Goal: Transaction & Acquisition: Subscribe to service/newsletter

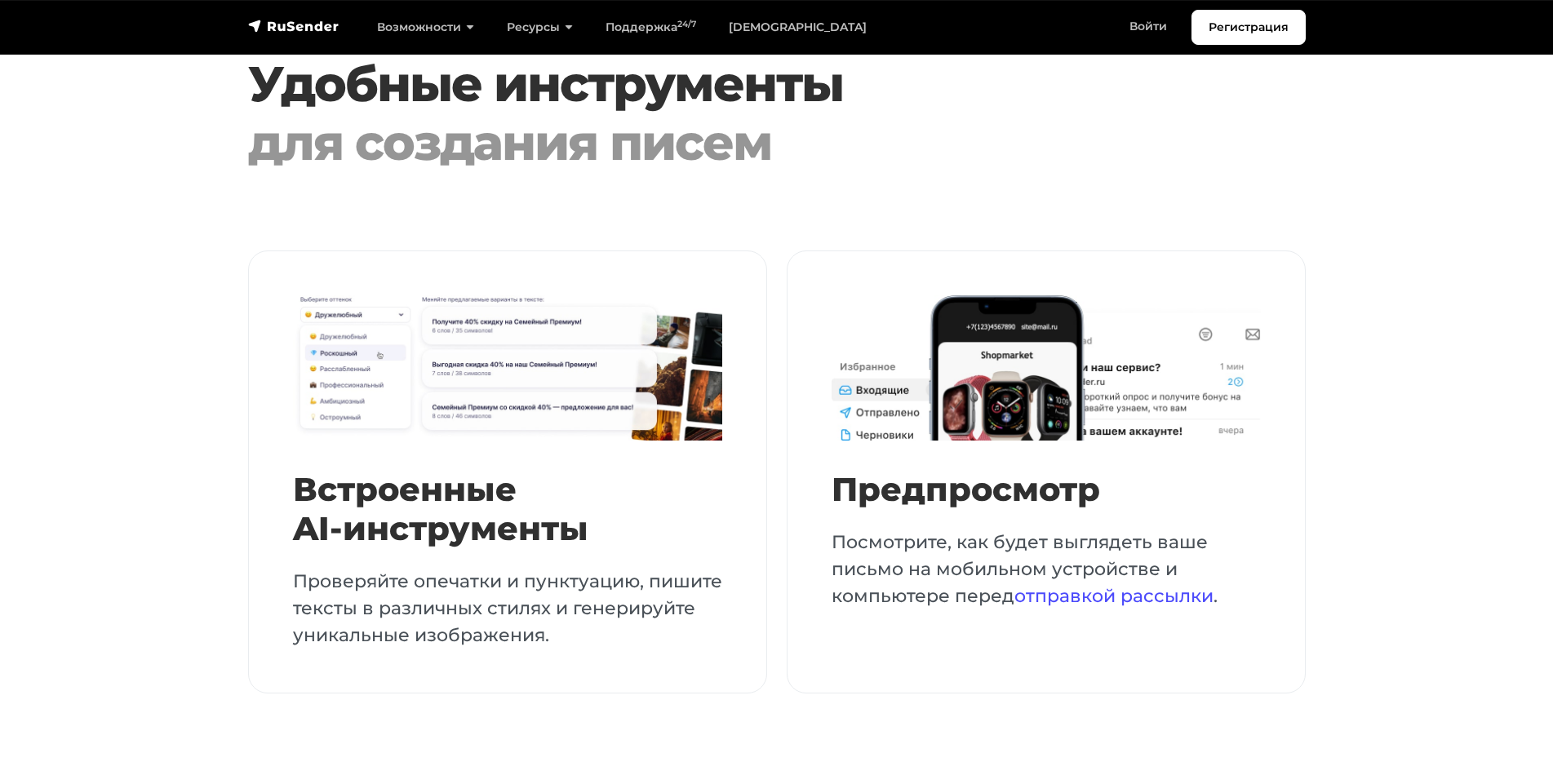
scroll to position [3771, 0]
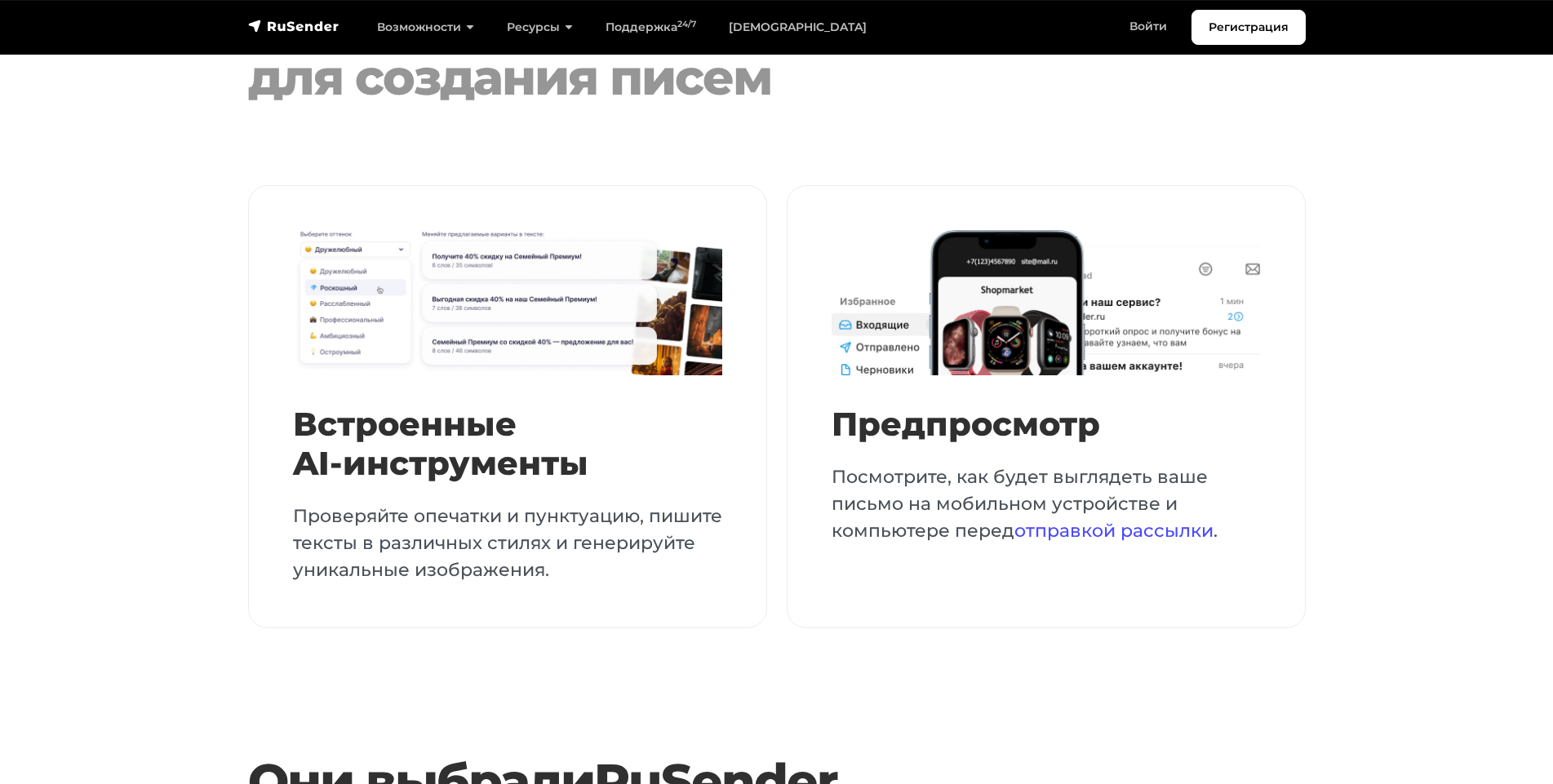
click at [652, 751] on link "RuSender" at bounding box center [714, 781] width 242 height 59
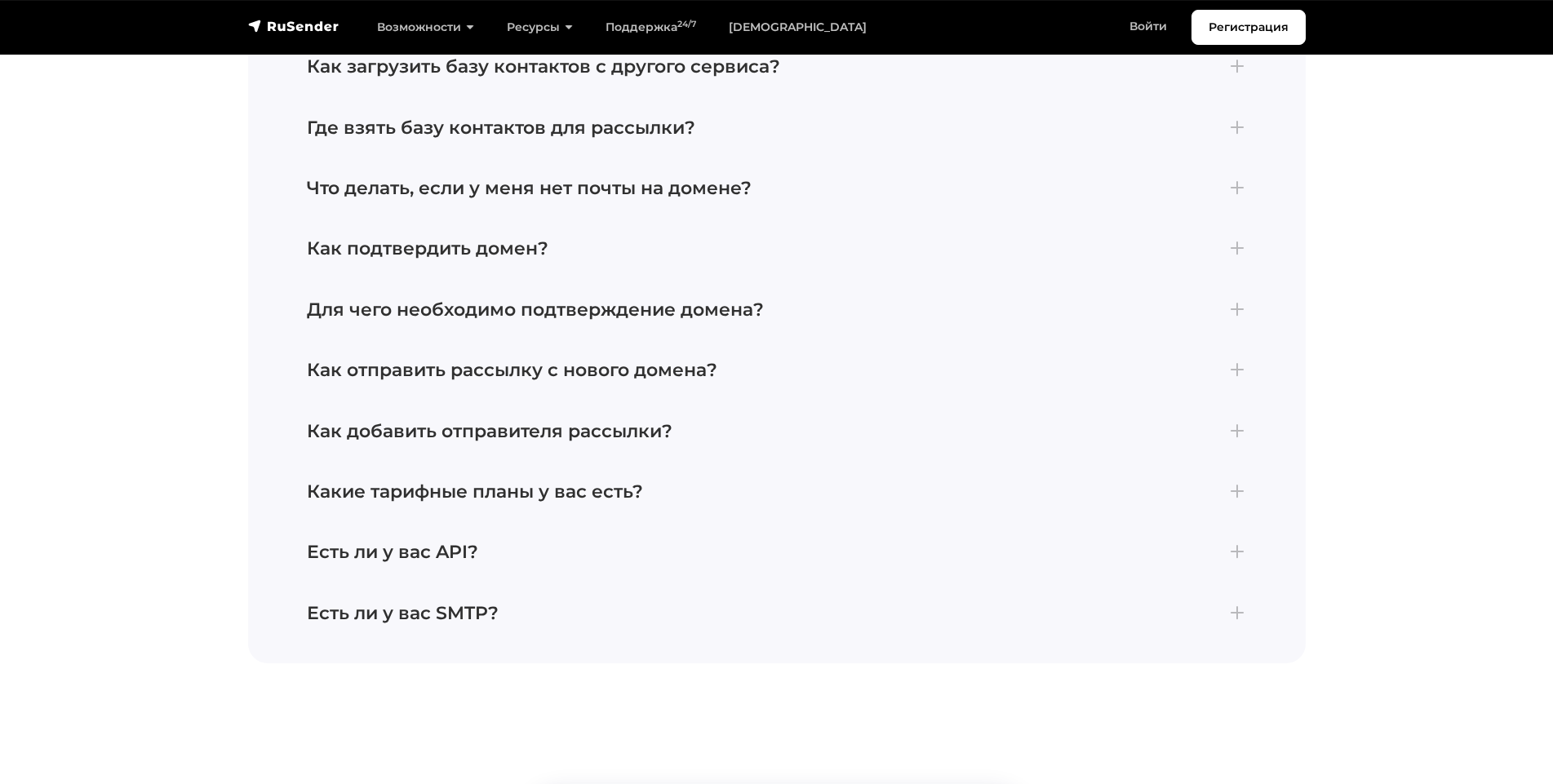
scroll to position [7240, 0]
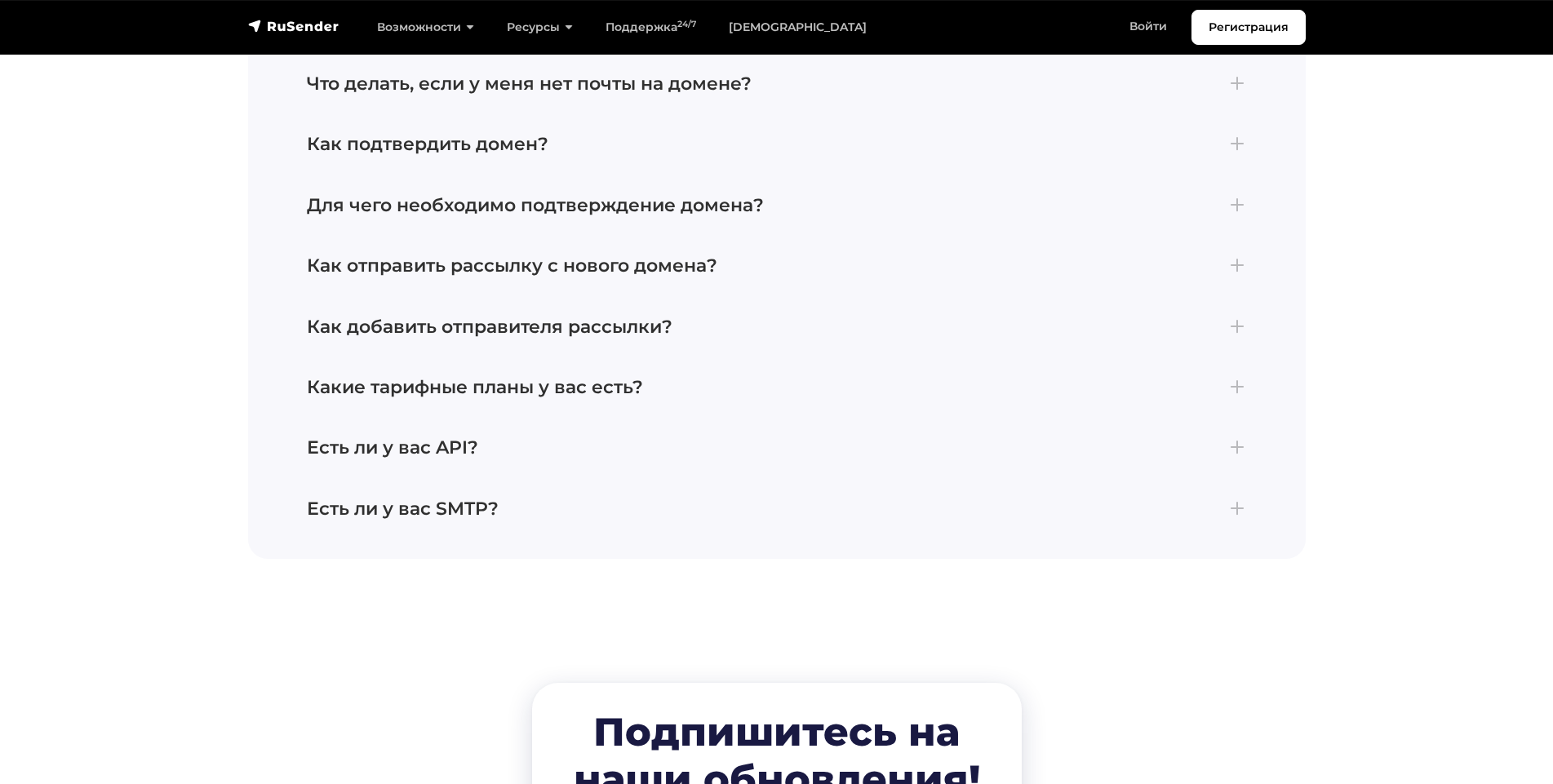
scroll to position [7370, 0]
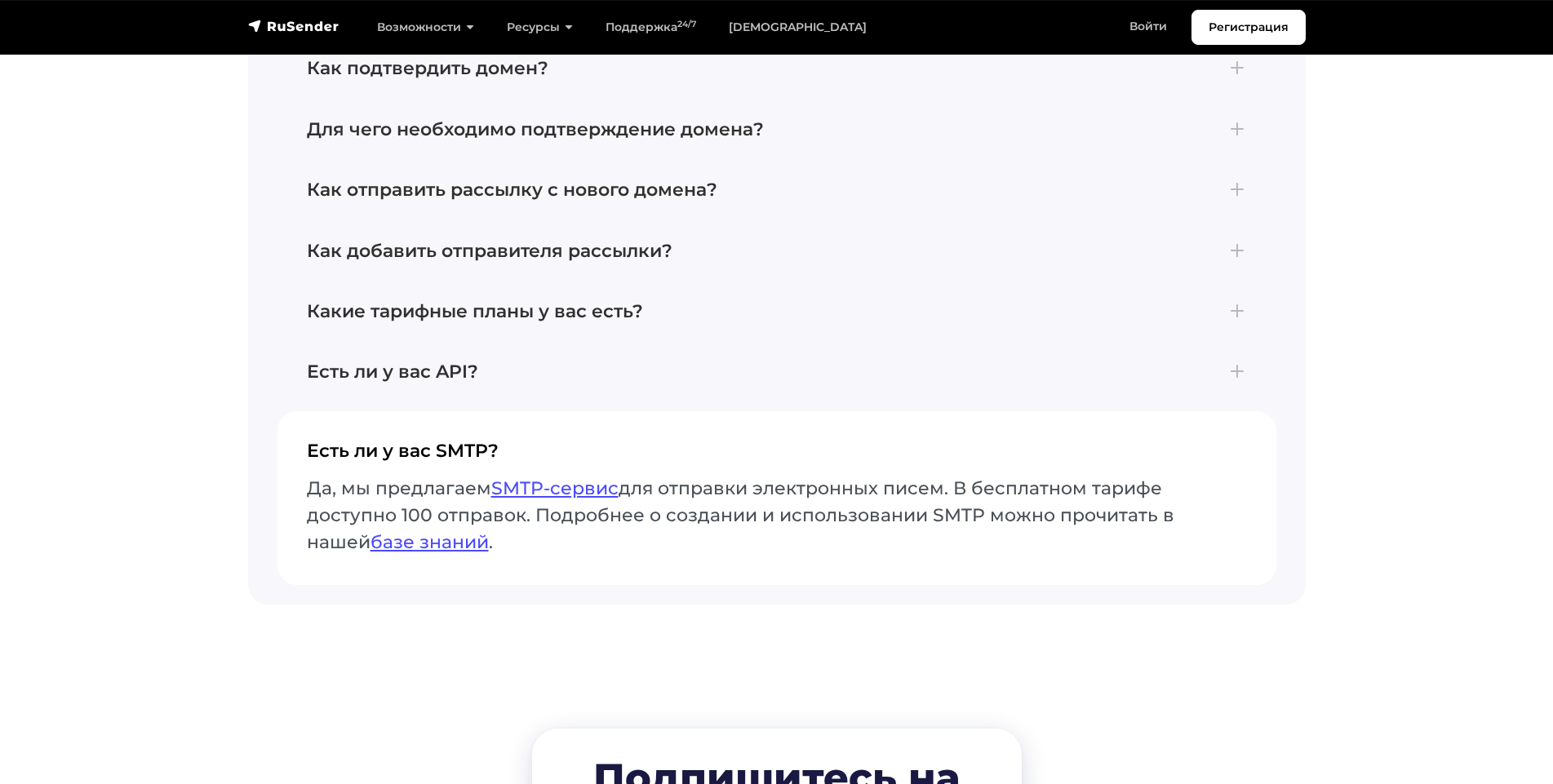
scroll to position [7249, 0]
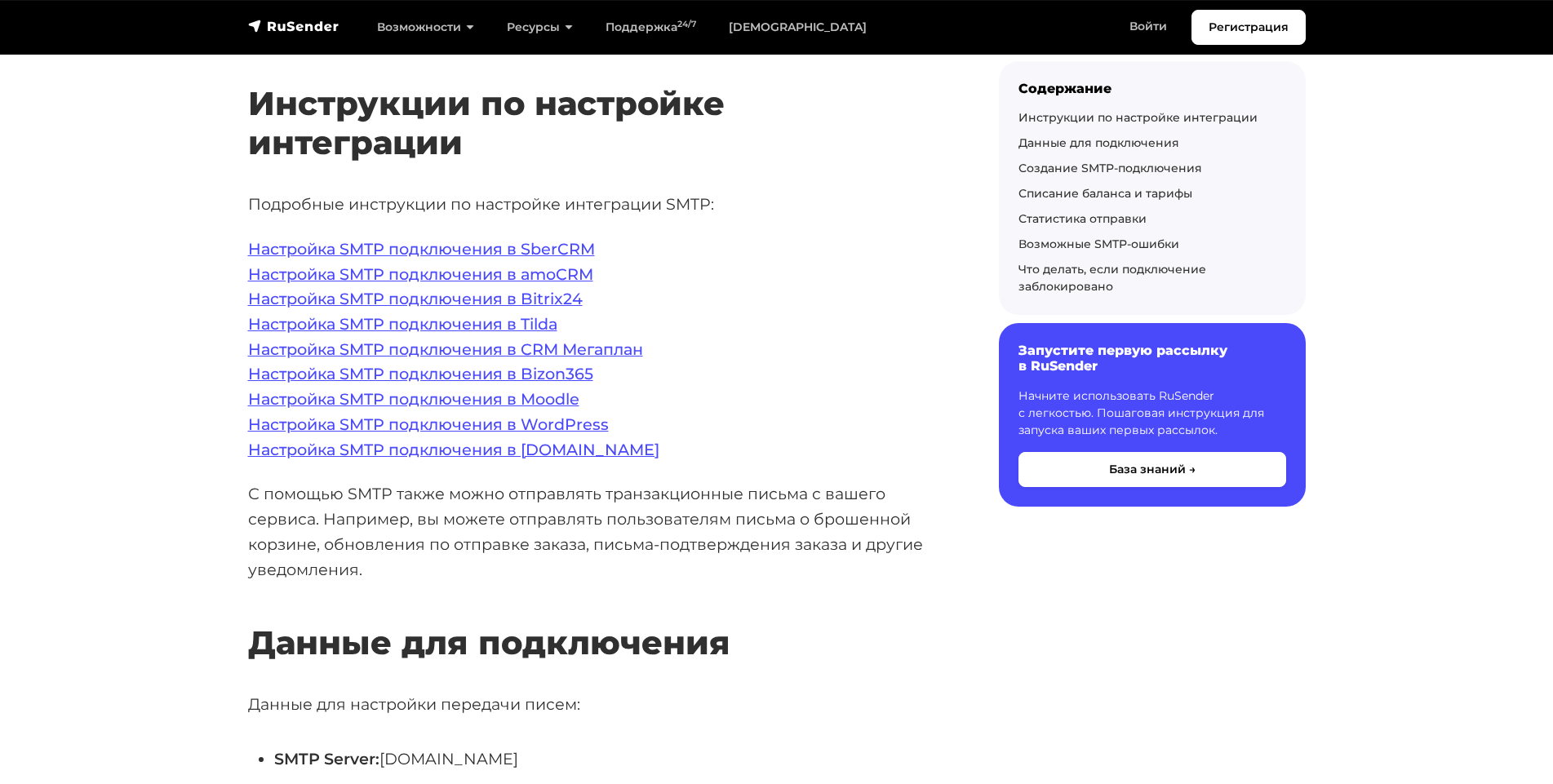
scroll to position [353, 0]
